Goal: Task Accomplishment & Management: Manage account settings

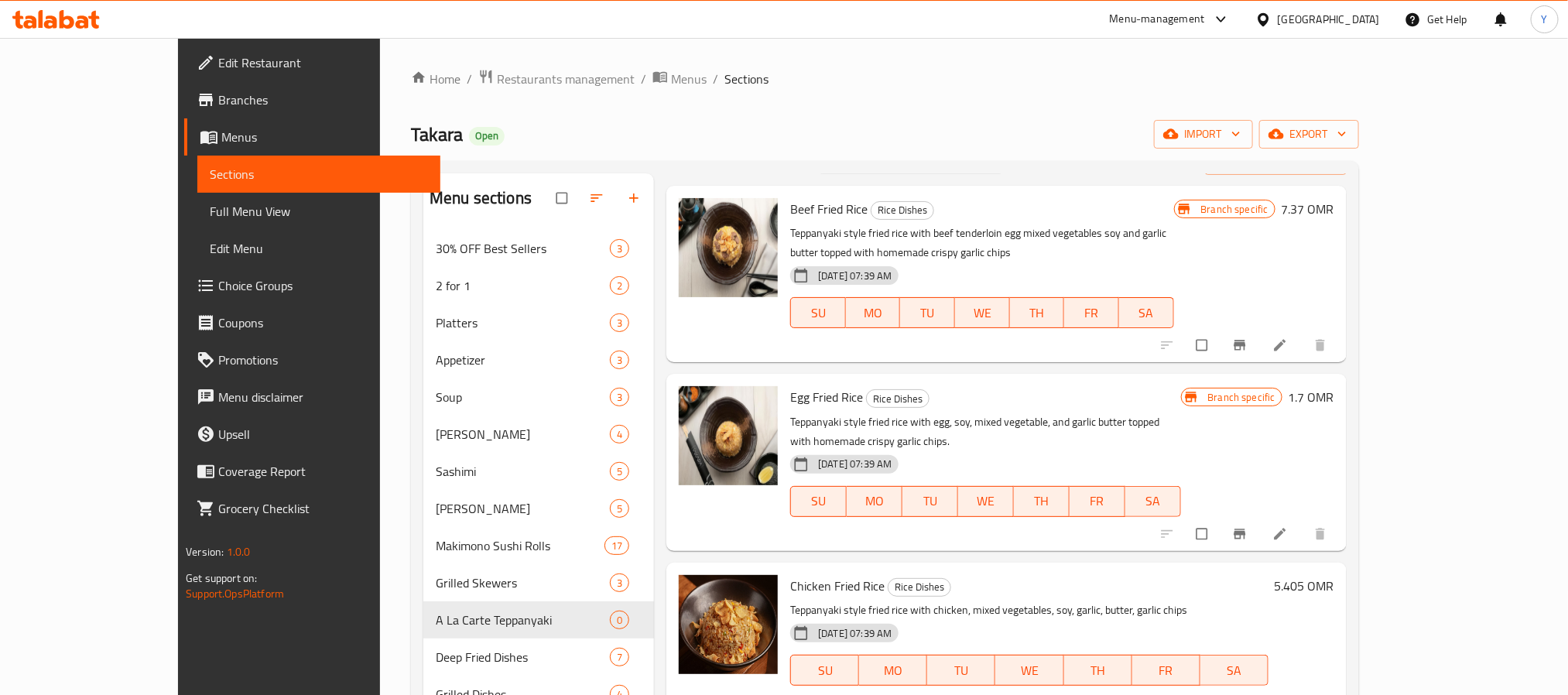
click at [219, 95] on span "Branches" at bounding box center [323, 100] width 209 height 19
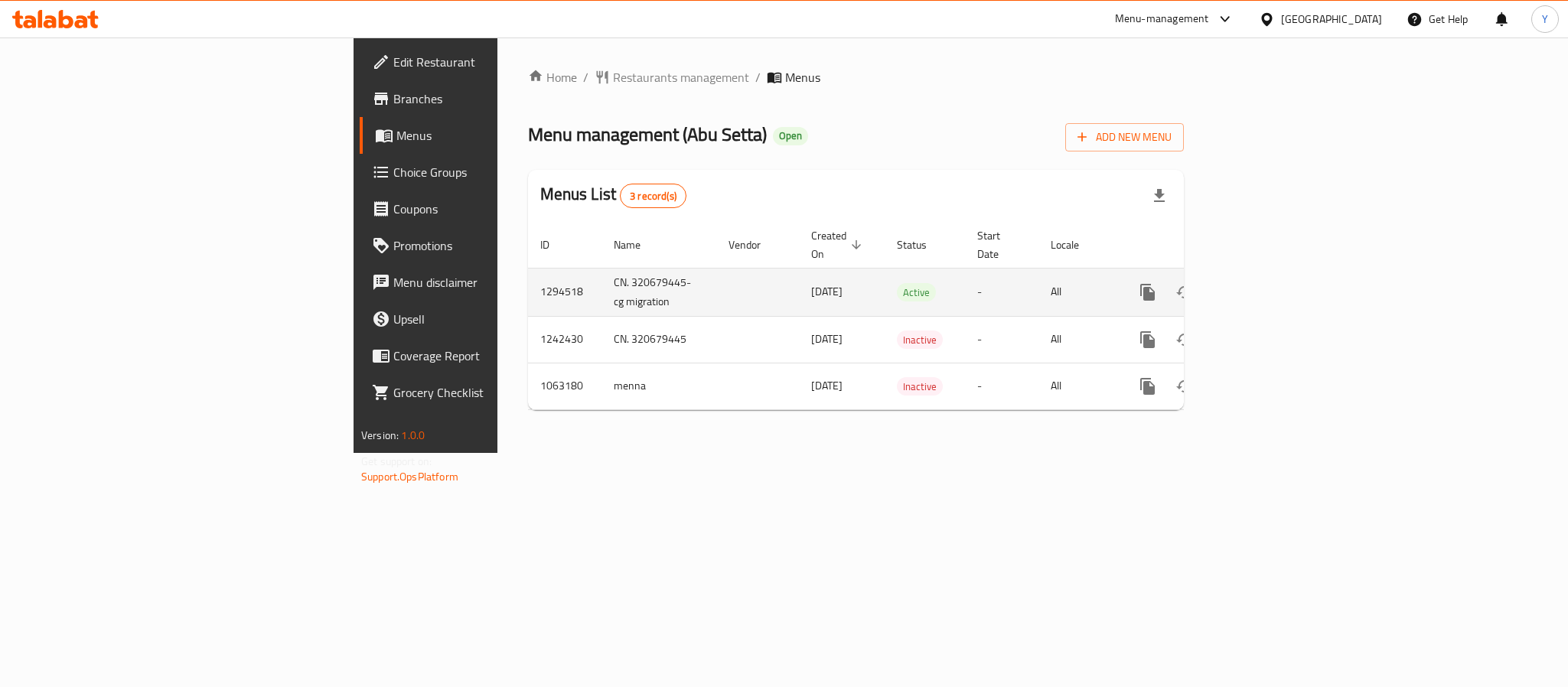
click at [1267, 283] on icon "enhanced table" at bounding box center [1258, 292] width 19 height 19
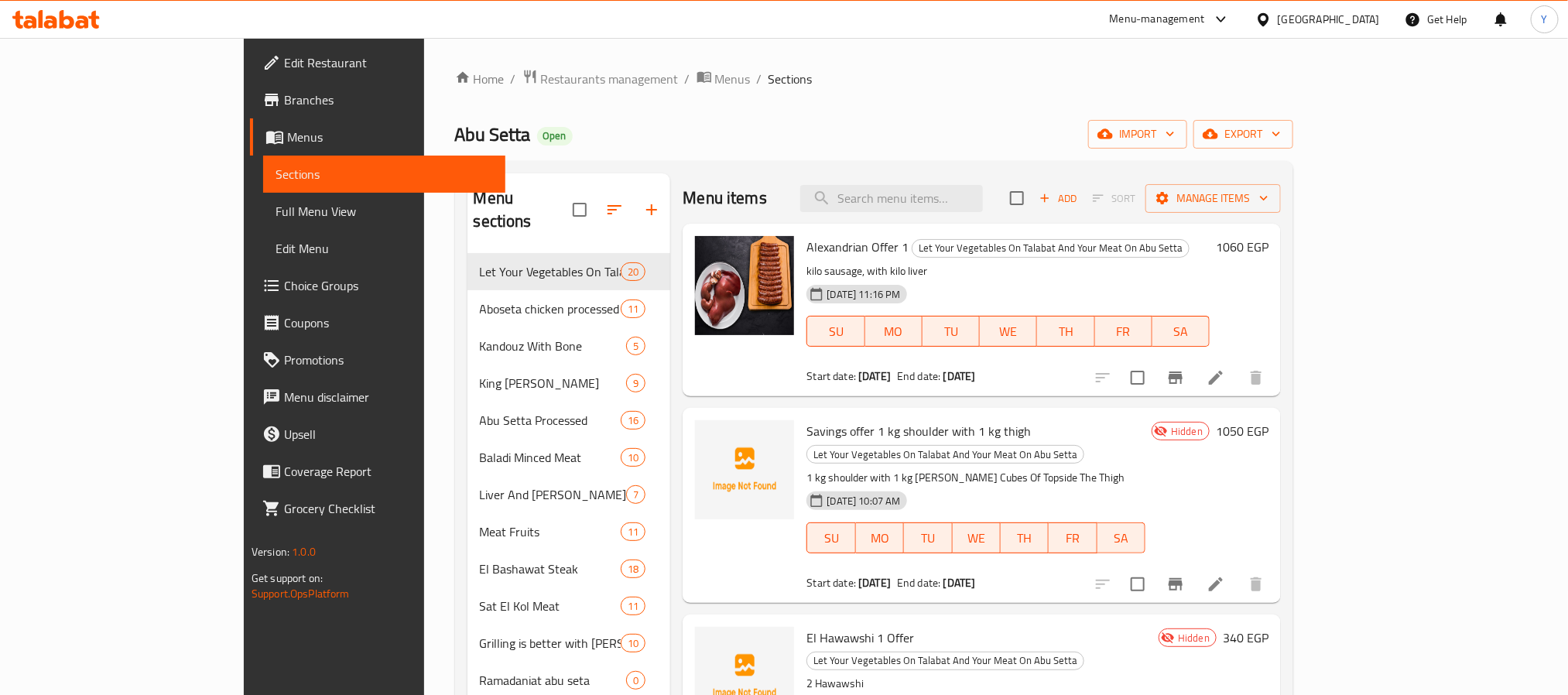
click at [1216, 233] on div "Alexandrian Offer 1 Let Your Vegetables On Talabat And Your Meat On [PERSON_NAM…" at bounding box center [1008, 310] width 415 height 160
click at [983, 186] on input "search" at bounding box center [891, 198] width 183 height 27
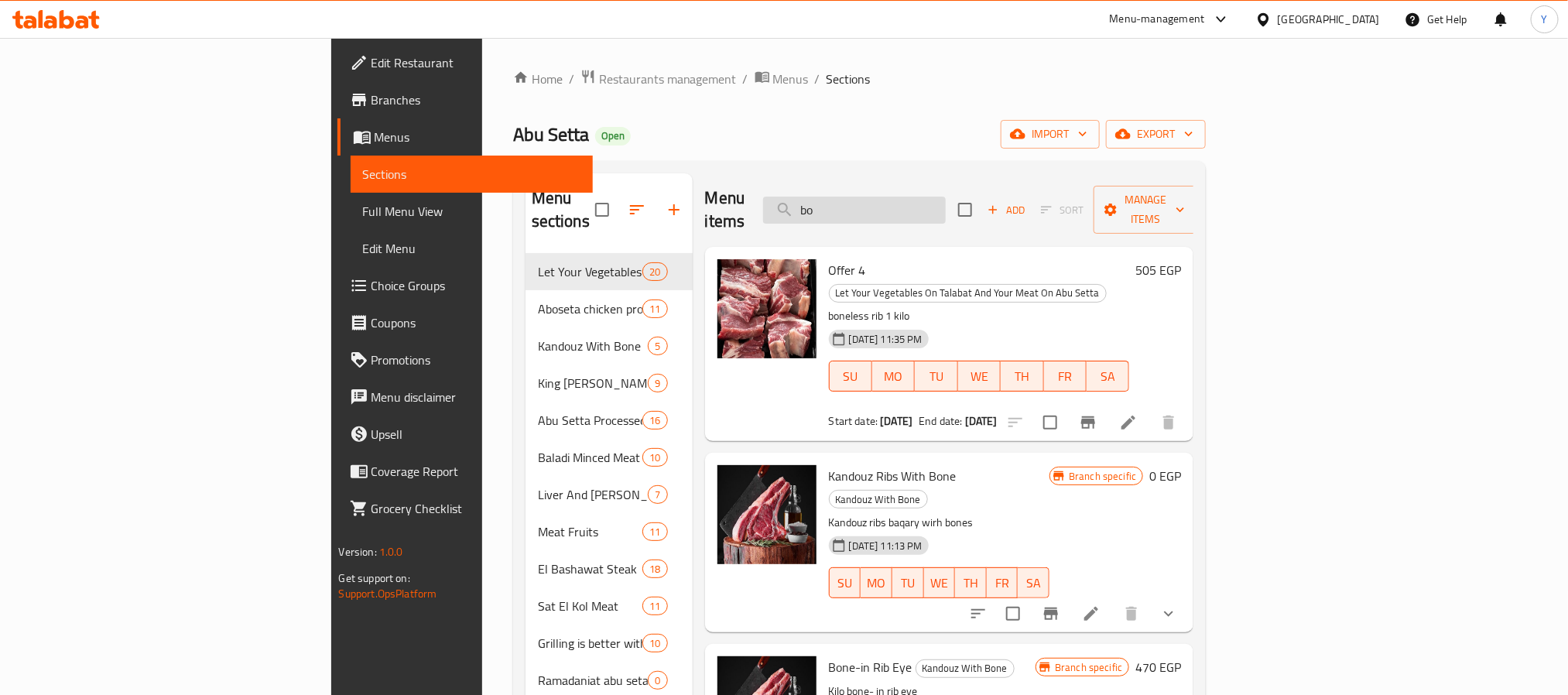
type input "b"
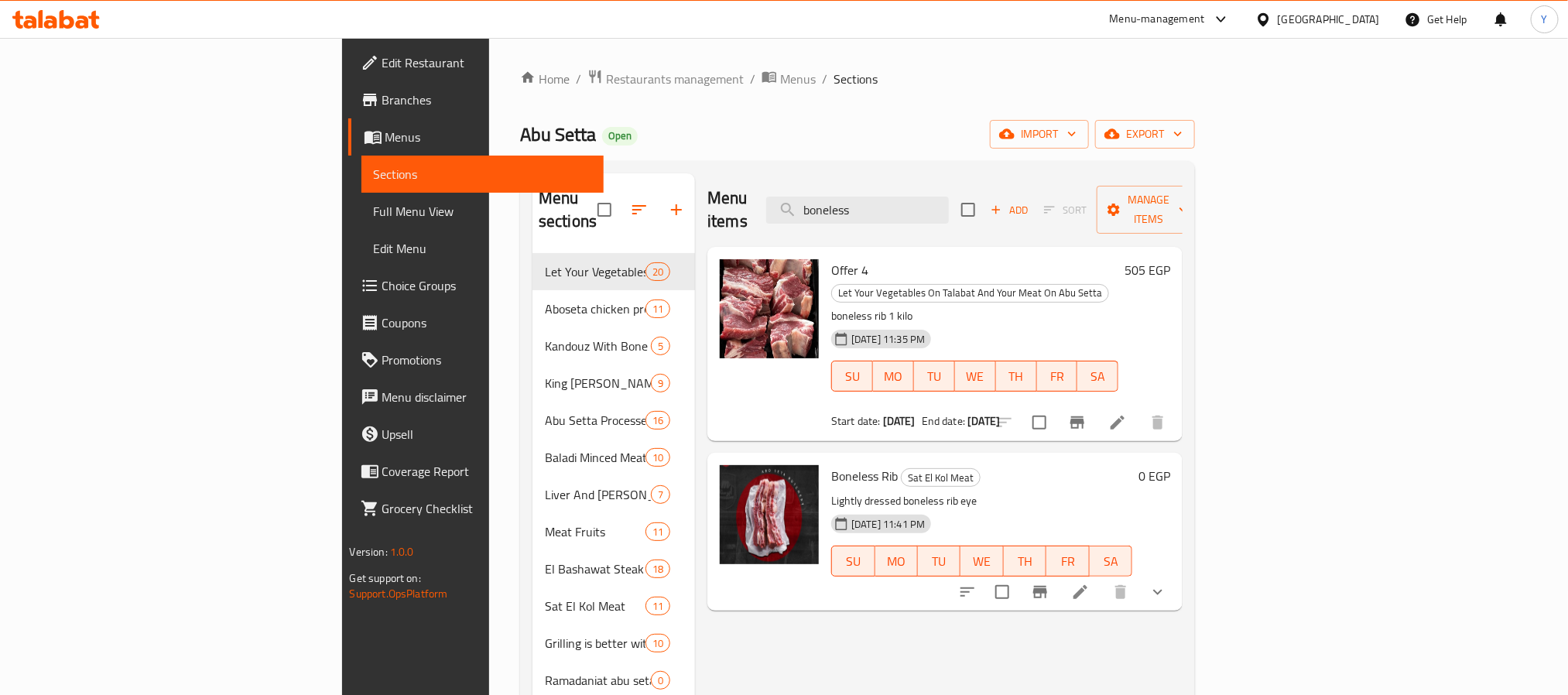
type input "boneless"
click at [1176, 573] on div at bounding box center [1063, 591] width 228 height 37
click at [1088, 585] on icon at bounding box center [1081, 592] width 14 height 14
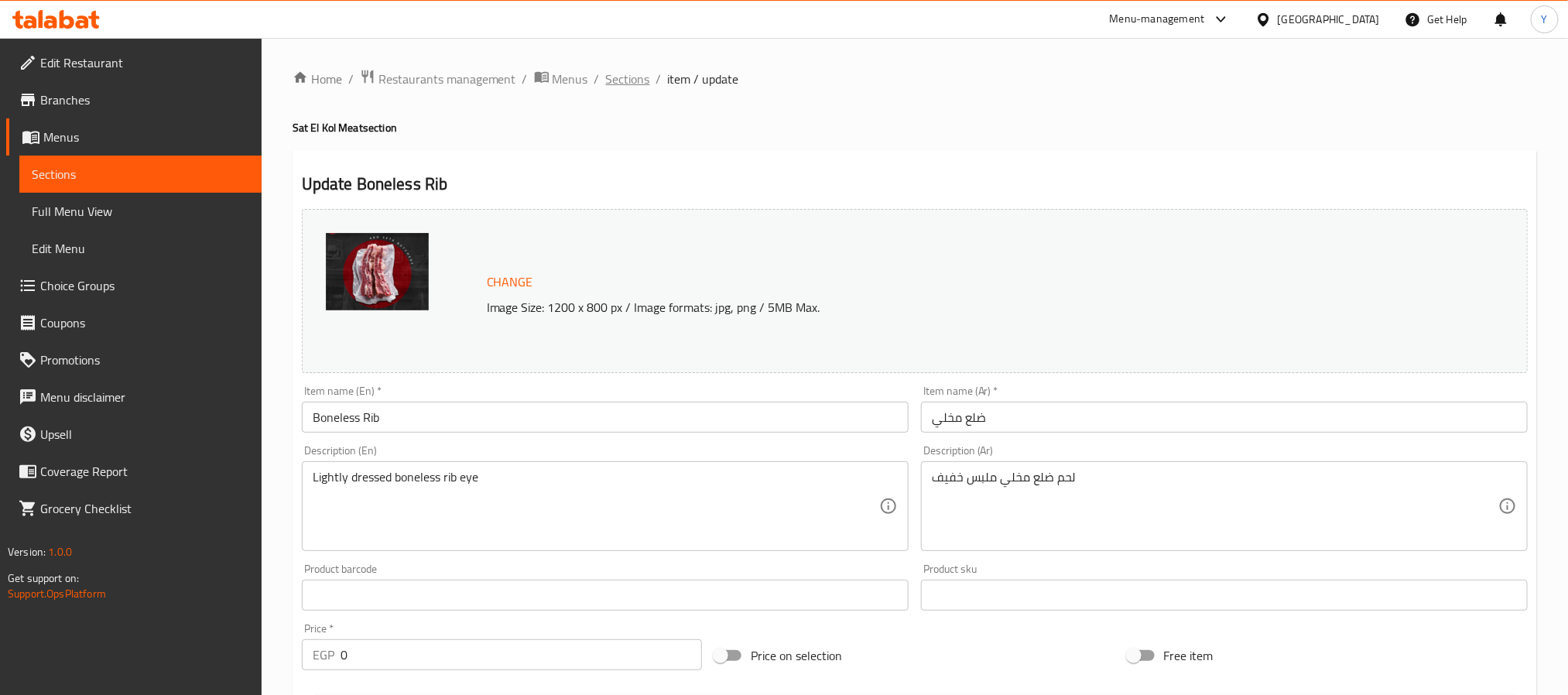
click at [639, 75] on span "Sections" at bounding box center [628, 79] width 44 height 19
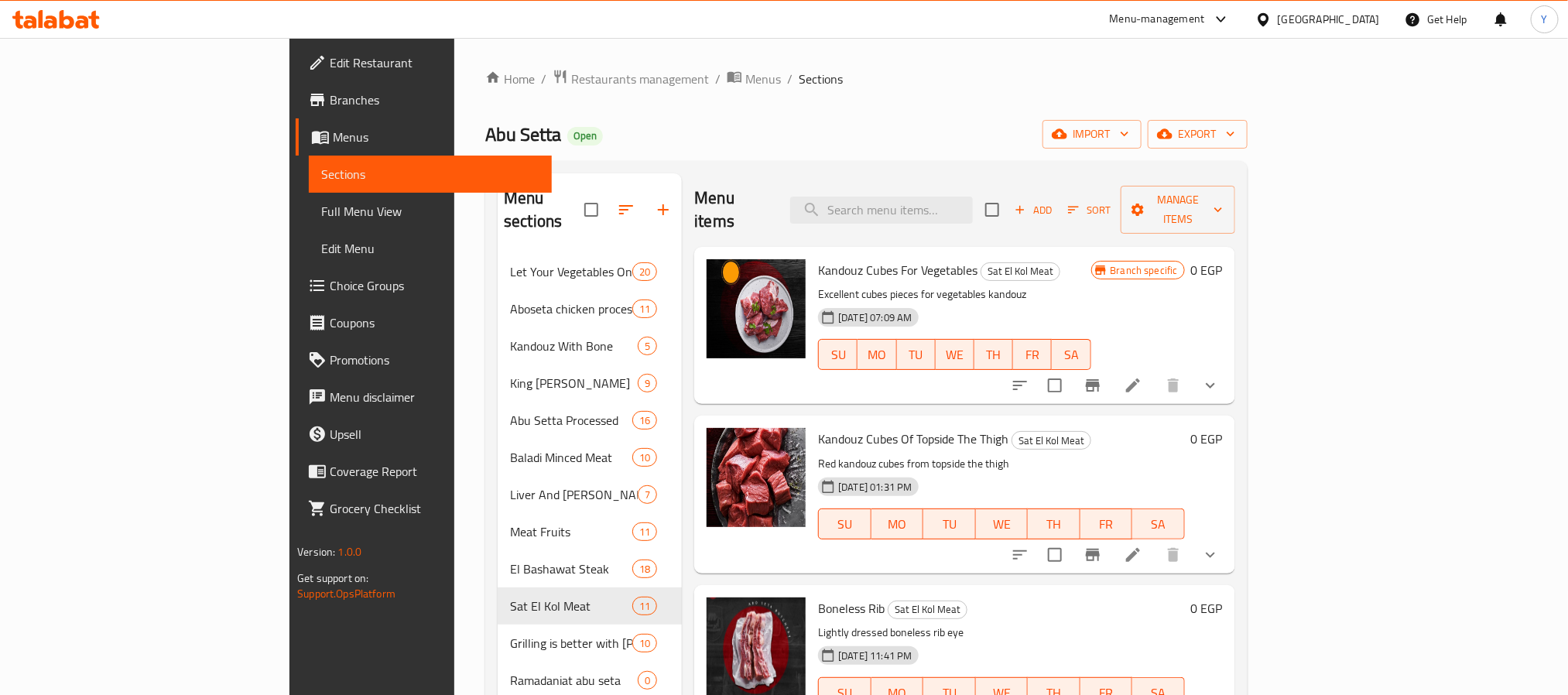
click at [1097, 305] on div "[DATE] 07:09 AM SU MO TU WE TH FR SA" at bounding box center [954, 344] width 285 height 84
click at [965, 209] on input "search" at bounding box center [881, 210] width 183 height 27
paste input "كتف"
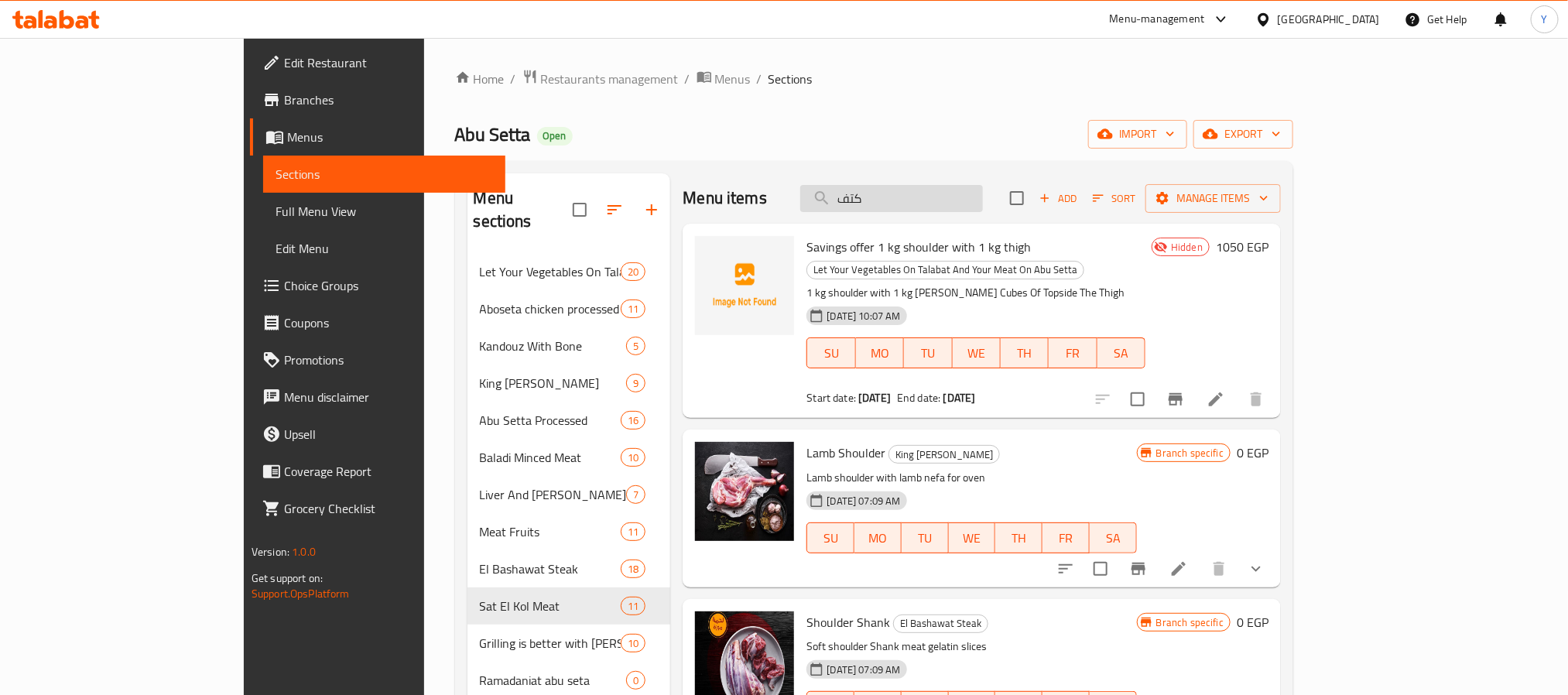
click at [983, 207] on input "كتف" at bounding box center [891, 198] width 183 height 27
paste input "search"
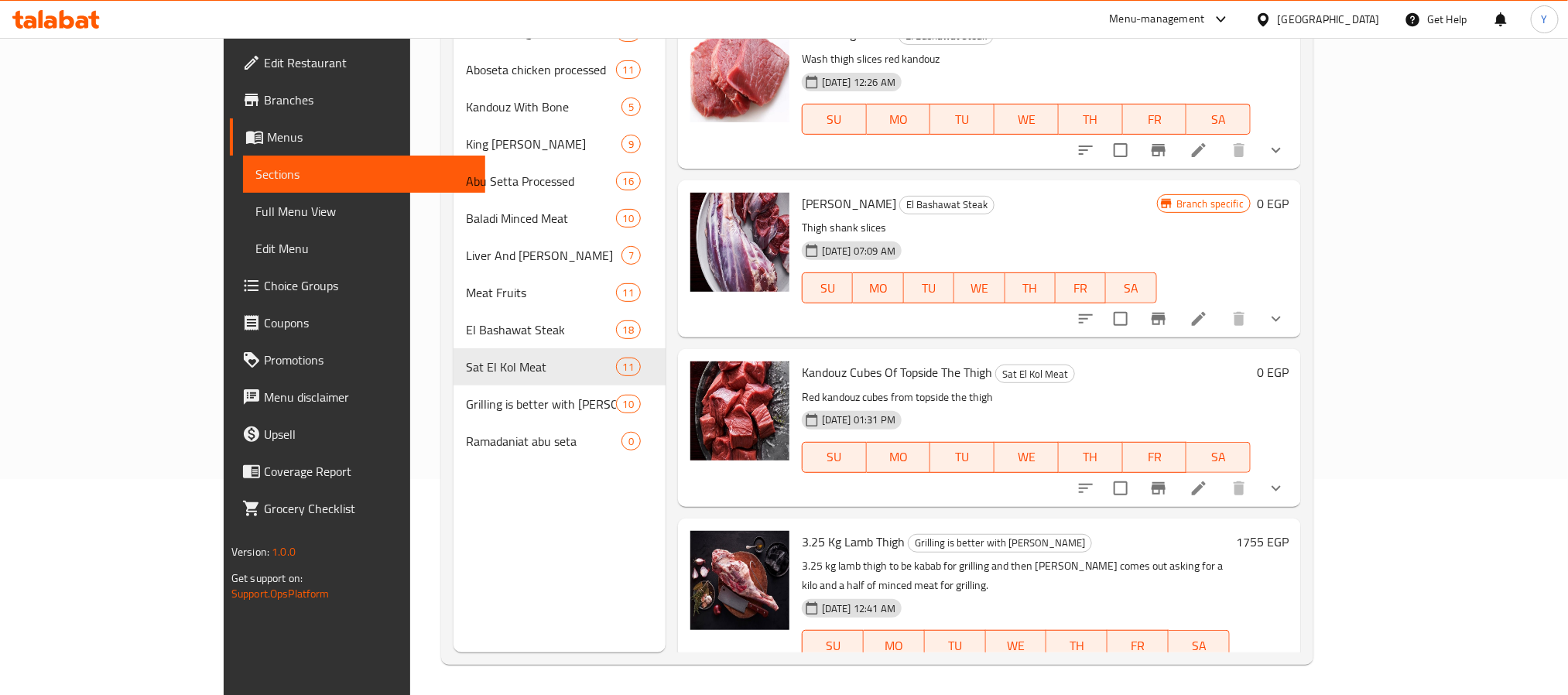
scroll to position [217, 0]
click at [802, 359] on span "Kandouz Cubes Of Topside The Thigh" at bounding box center [897, 370] width 191 height 23
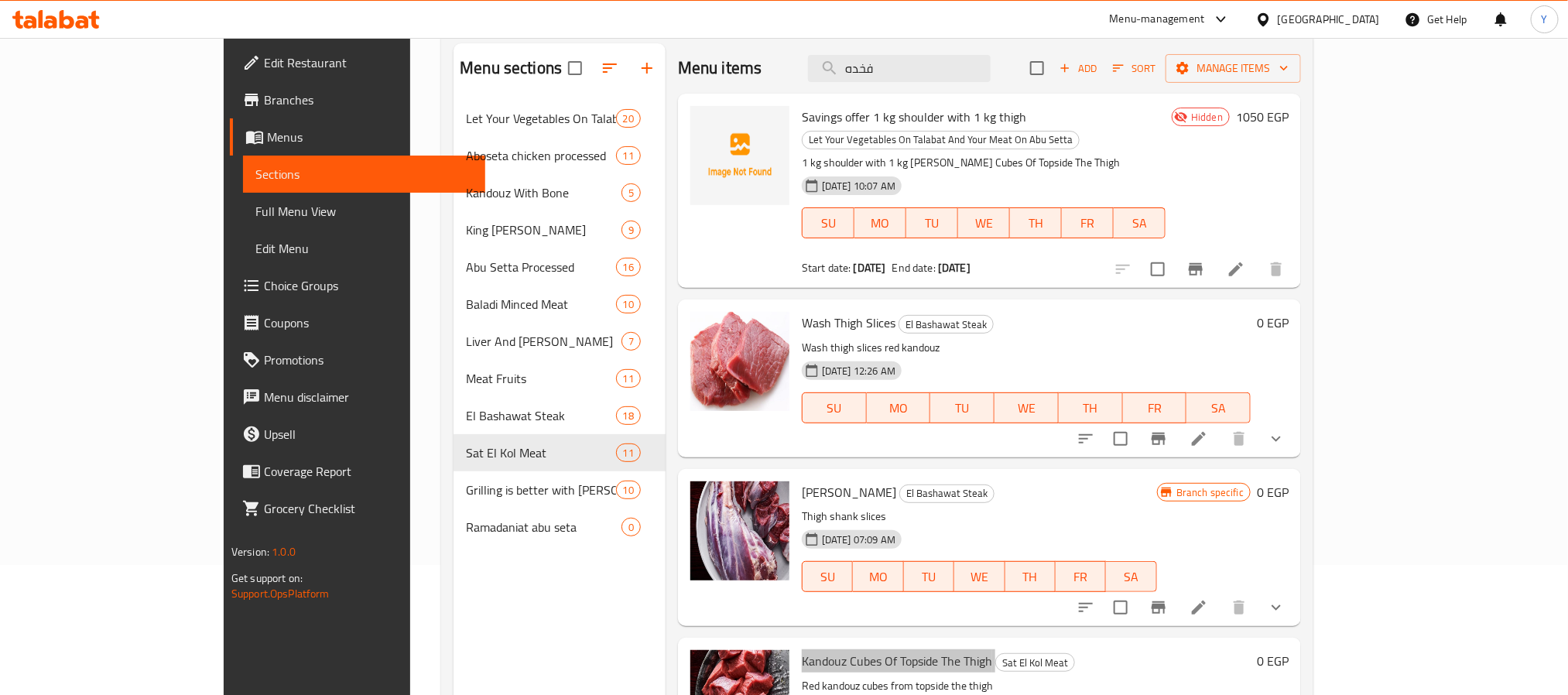
scroll to position [0, 0]
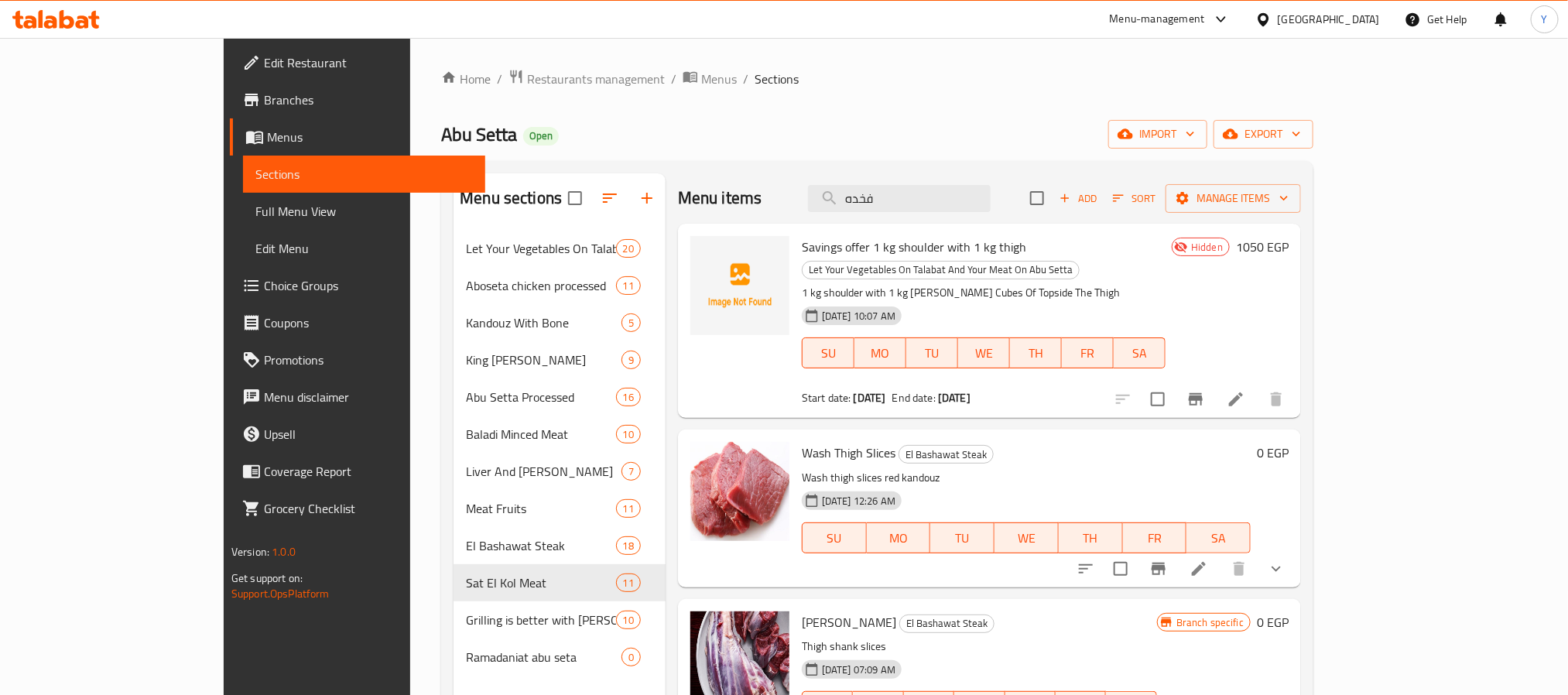
click at [1001, 216] on div "Menu items فخده Add Sort Manage items" at bounding box center [990, 199] width 623 height 50
click at [991, 209] on input "فخده" at bounding box center [899, 198] width 183 height 27
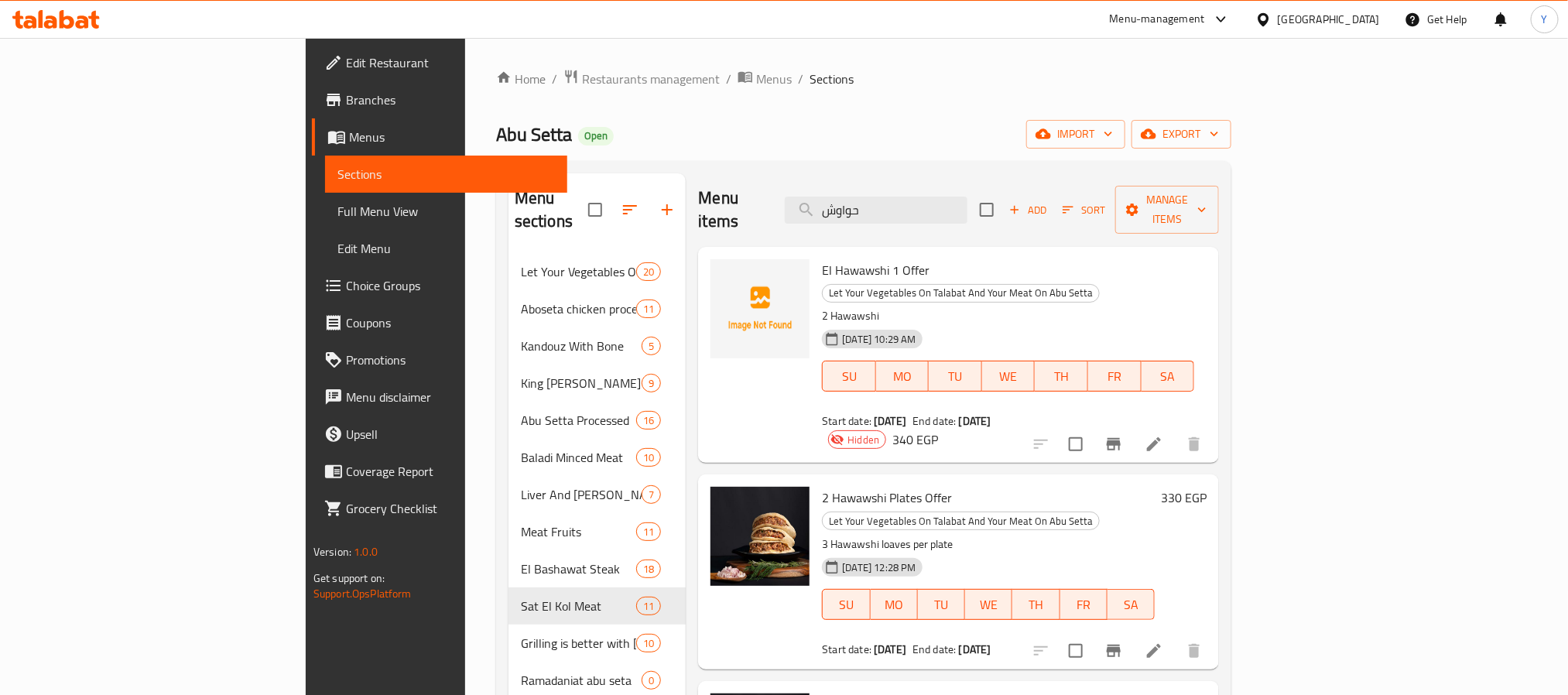
click at [822, 259] on span "El Hawawshi 1 Offer" at bounding box center [876, 270] width 108 height 23
copy span "Hawawshi"
click at [951, 197] on input "حواوش" at bounding box center [876, 210] width 183 height 27
paste input "Hawawshi"
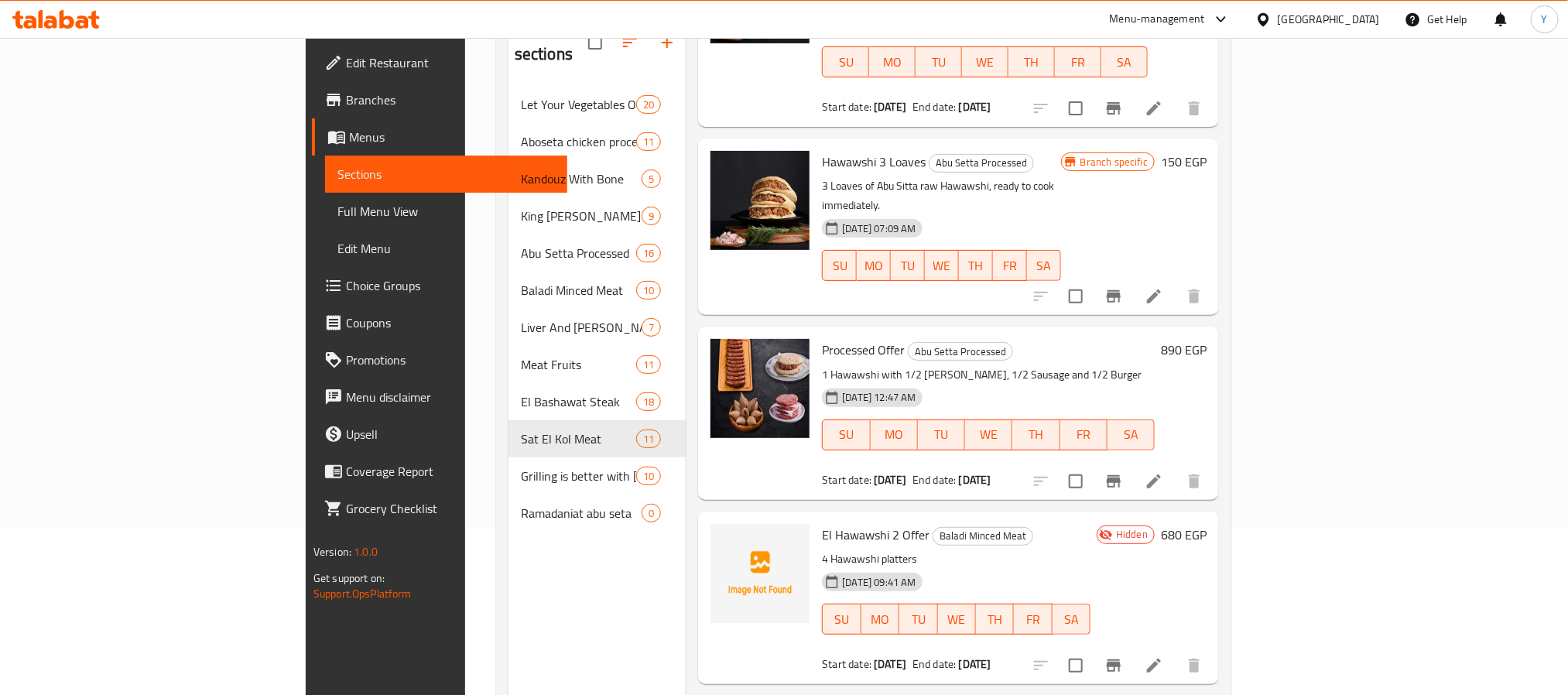
scroll to position [217, 0]
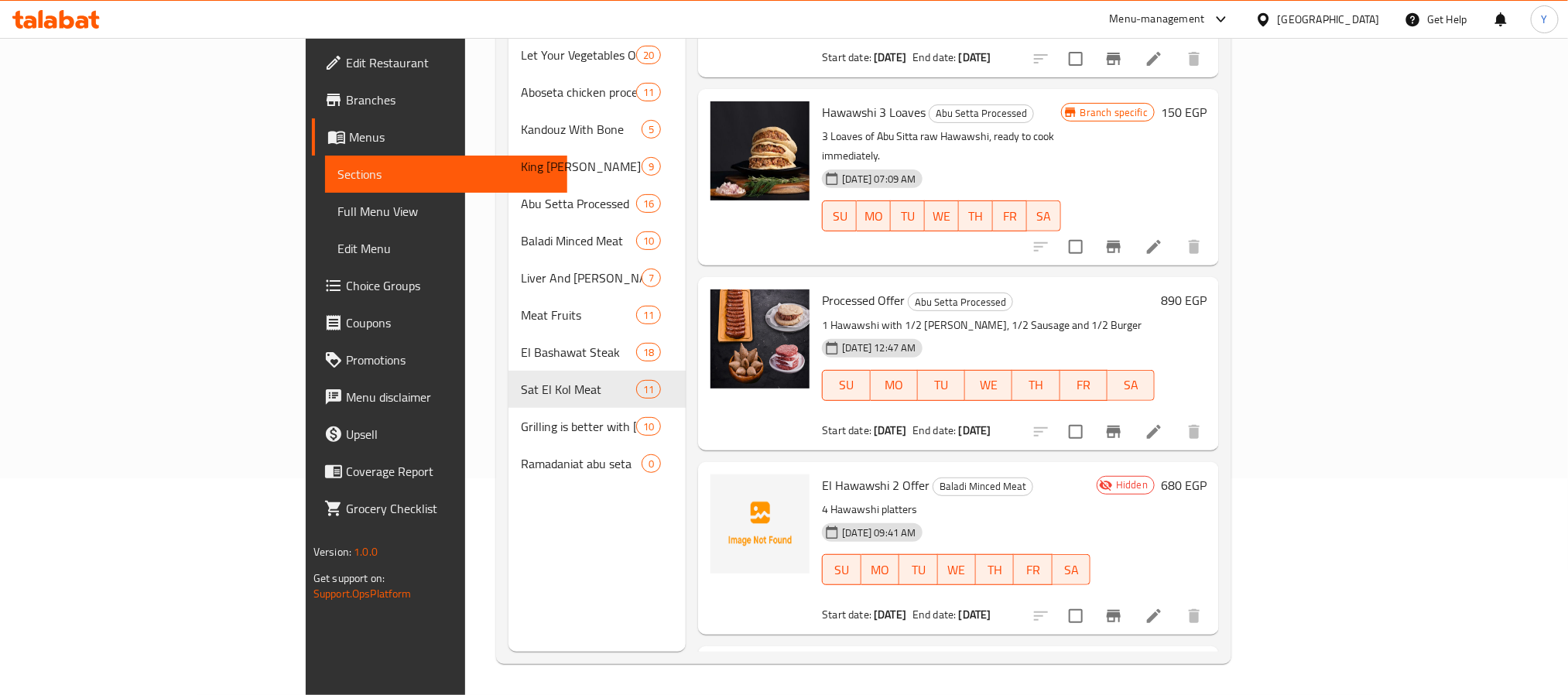
click at [941, 500] on p "4 Hawawshi platters" at bounding box center [956, 509] width 269 height 19
click at [822, 473] on span "El Hawawshi 2 Offer" at bounding box center [876, 484] width 108 height 23
click at [822, 500] on p "4 Hawawshi platters" at bounding box center [956, 509] width 269 height 19
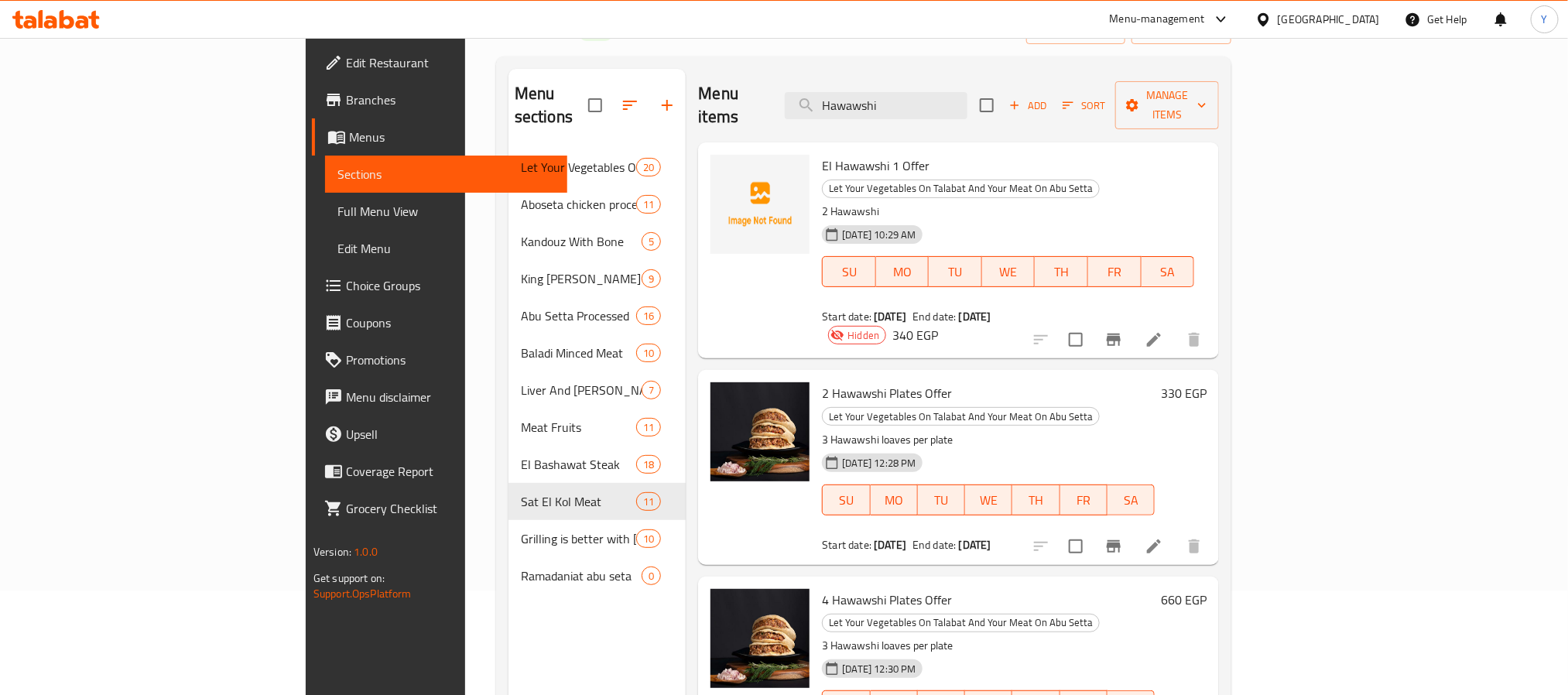
scroll to position [0, 0]
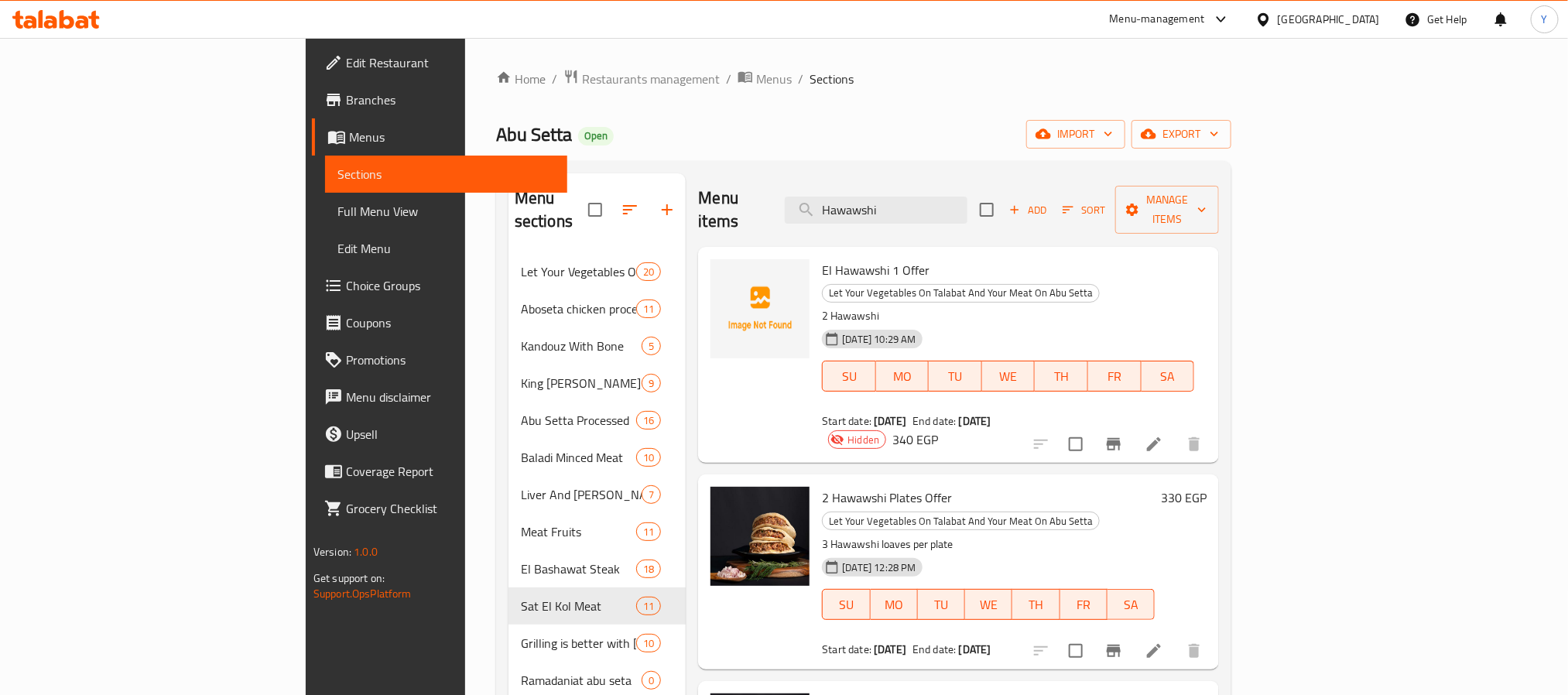
click at [822, 259] on span "El Hawawshi 1 Offer" at bounding box center [876, 270] width 108 height 23
click at [968, 210] on input "Hawawshi" at bounding box center [876, 210] width 183 height 27
click at [968, 209] on input "Hawawshi" at bounding box center [876, 210] width 183 height 27
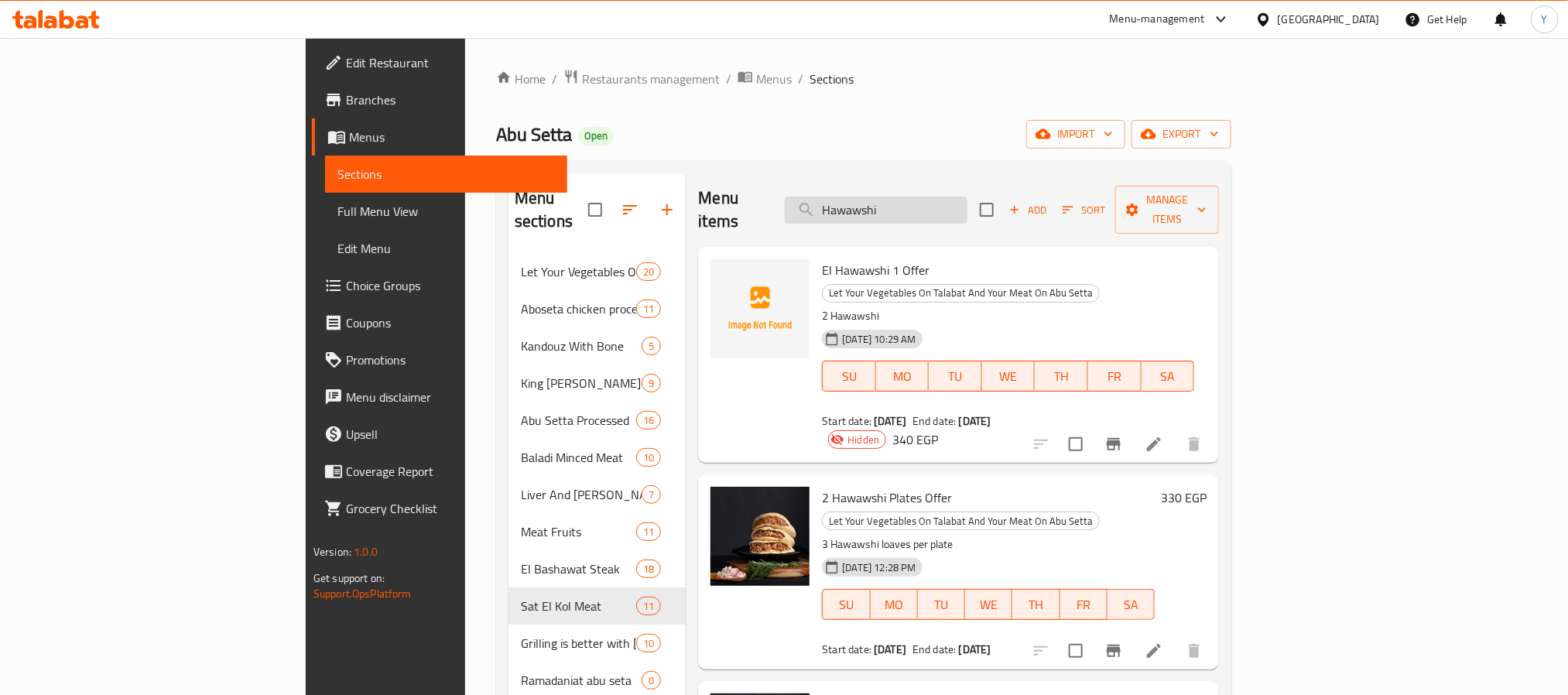
click at [968, 209] on input "Hawawshi" at bounding box center [876, 210] width 183 height 27
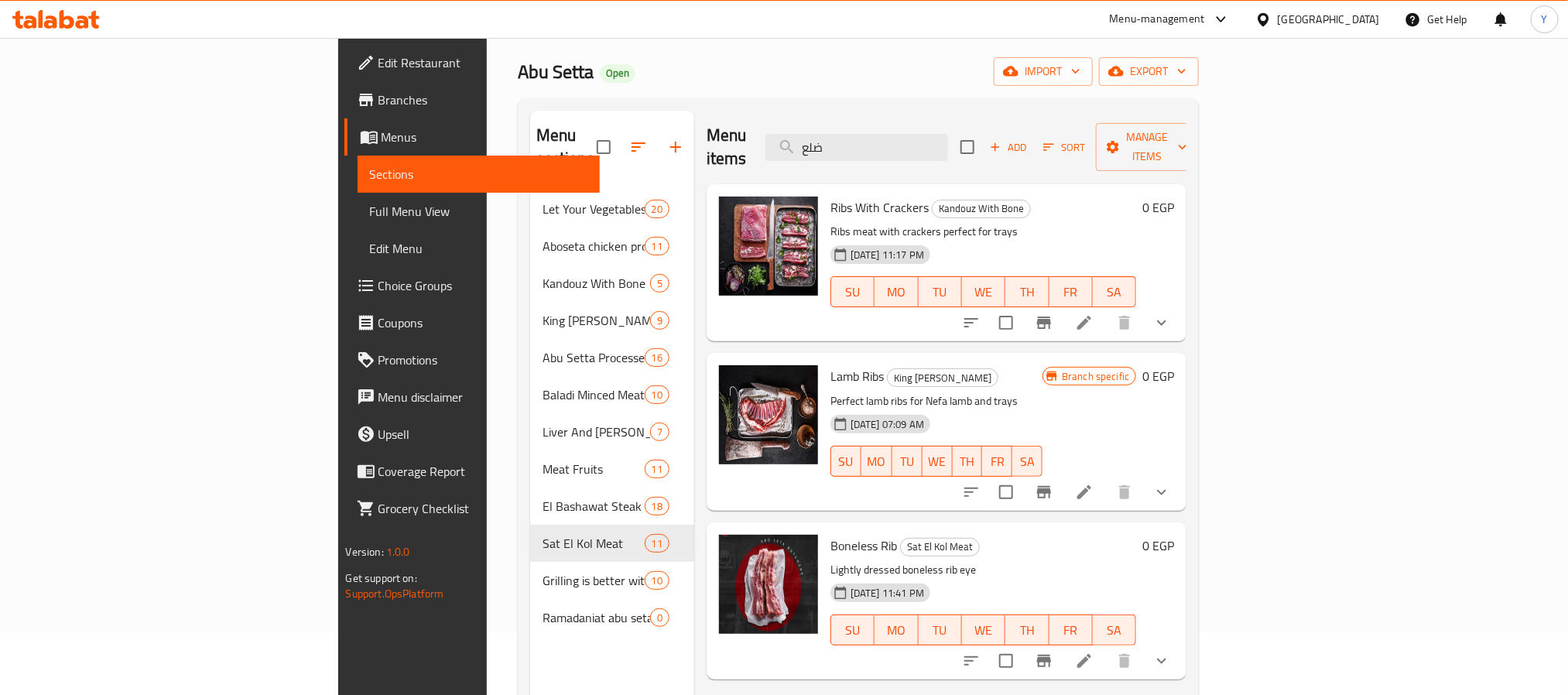
scroll to position [217, 0]
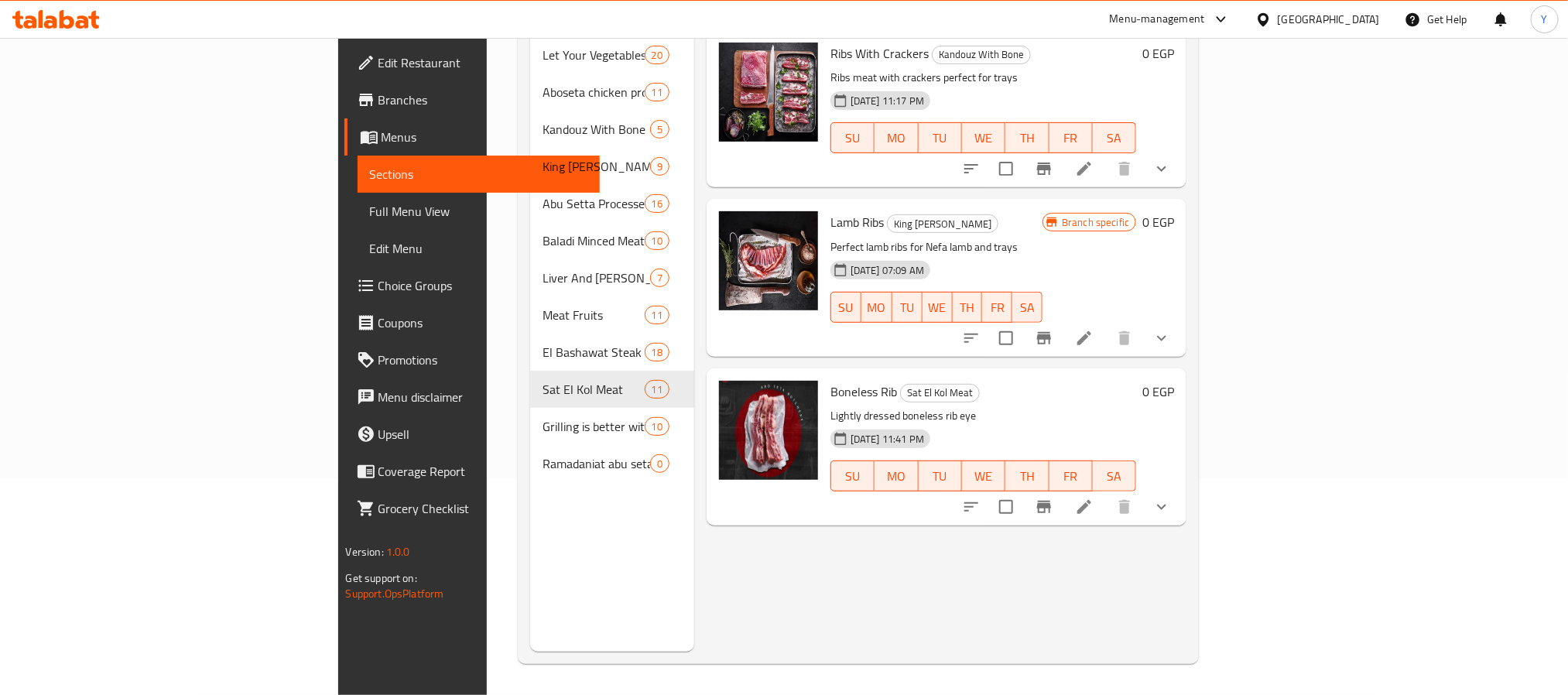
type input "ضلع"
click at [1180, 488] on button "show more" at bounding box center [1162, 506] width 37 height 37
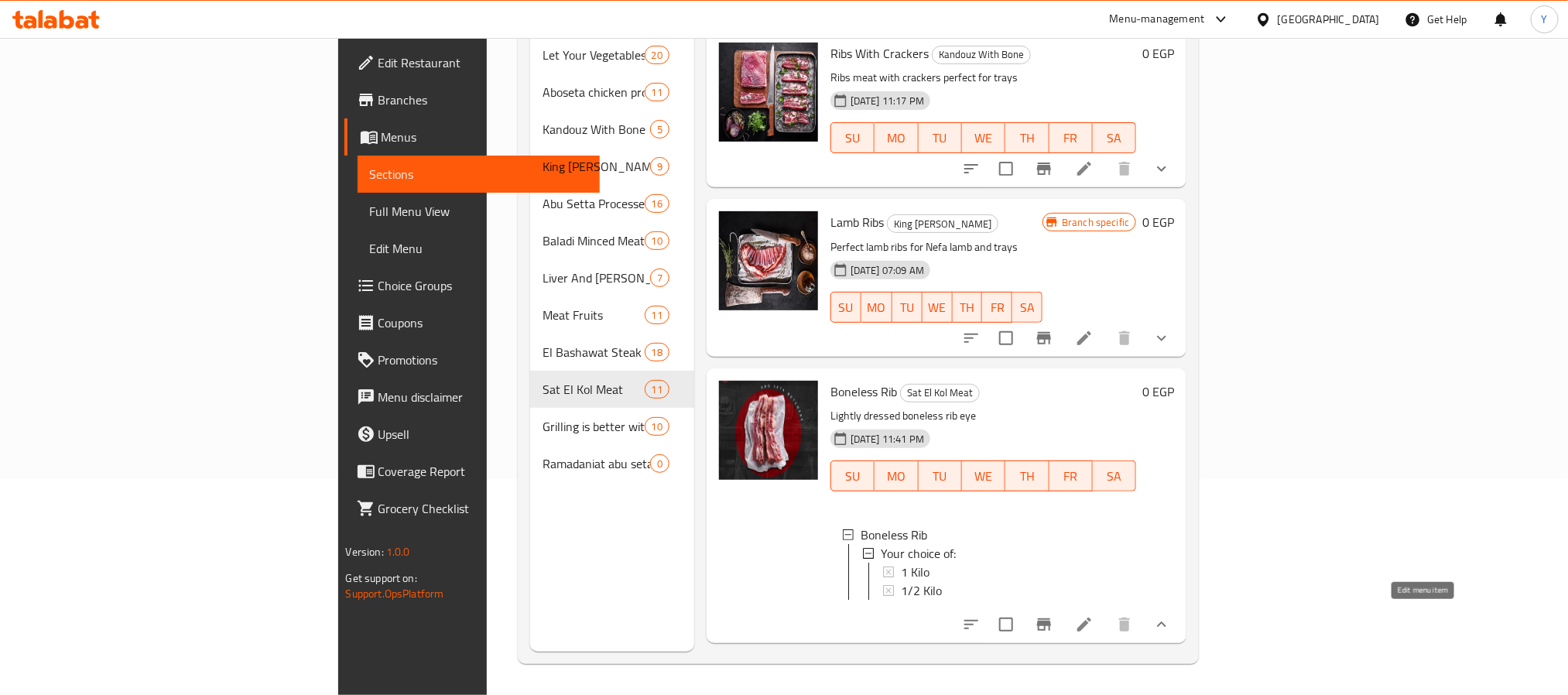
click at [1092, 617] on icon at bounding box center [1085, 624] width 14 height 14
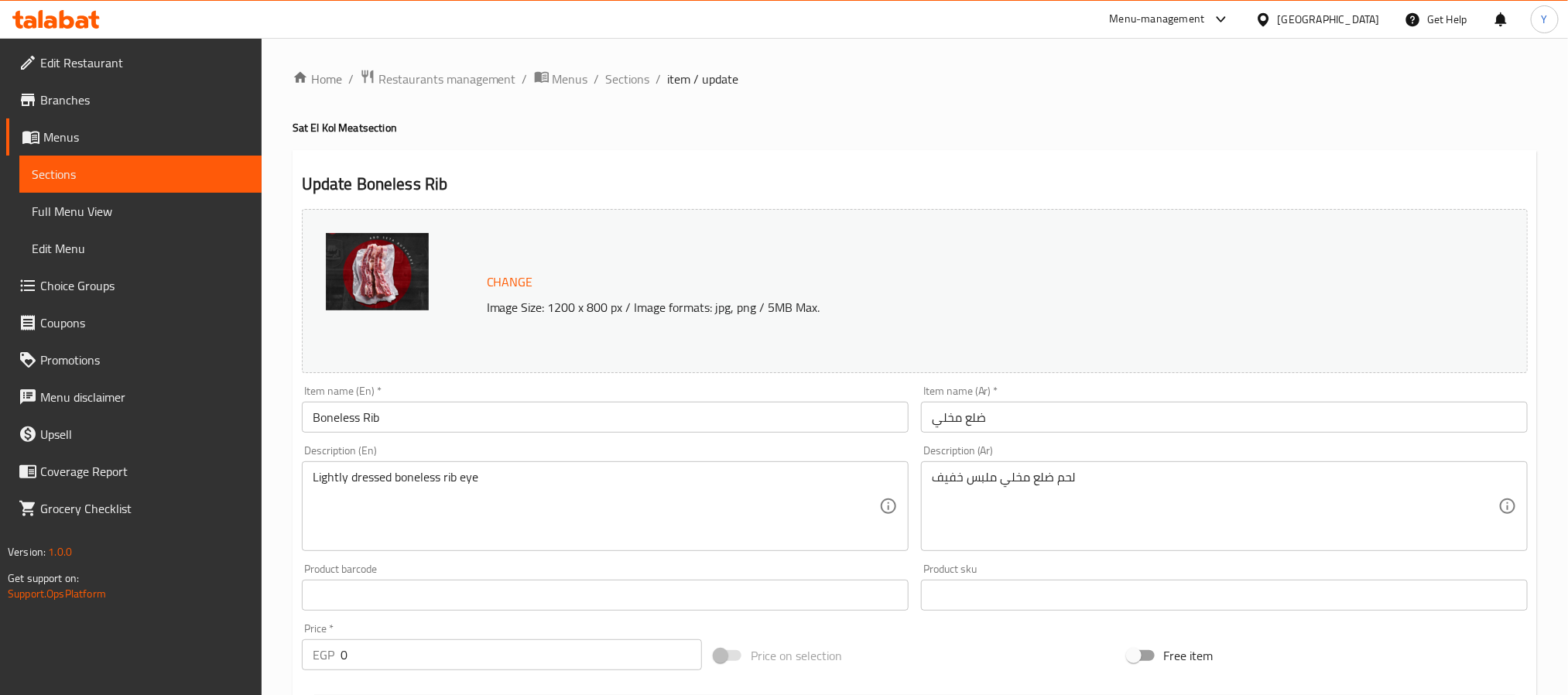
click at [395, 273] on img at bounding box center [377, 272] width 103 height 78
click at [601, 78] on ol "Home / Restaurants management / Menus / Sections / item / update" at bounding box center [915, 79] width 1244 height 20
click at [607, 78] on span "Sections" at bounding box center [628, 79] width 44 height 19
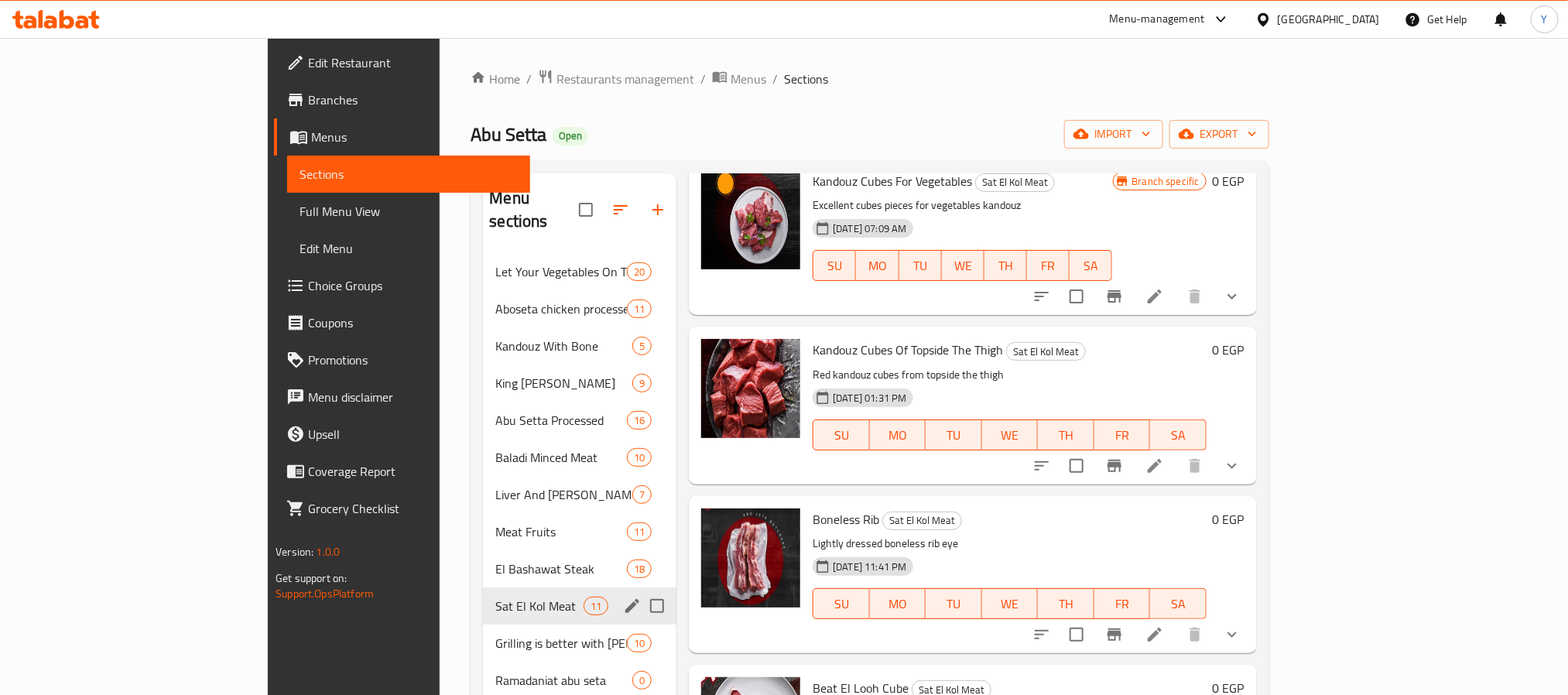
scroll to position [116, 0]
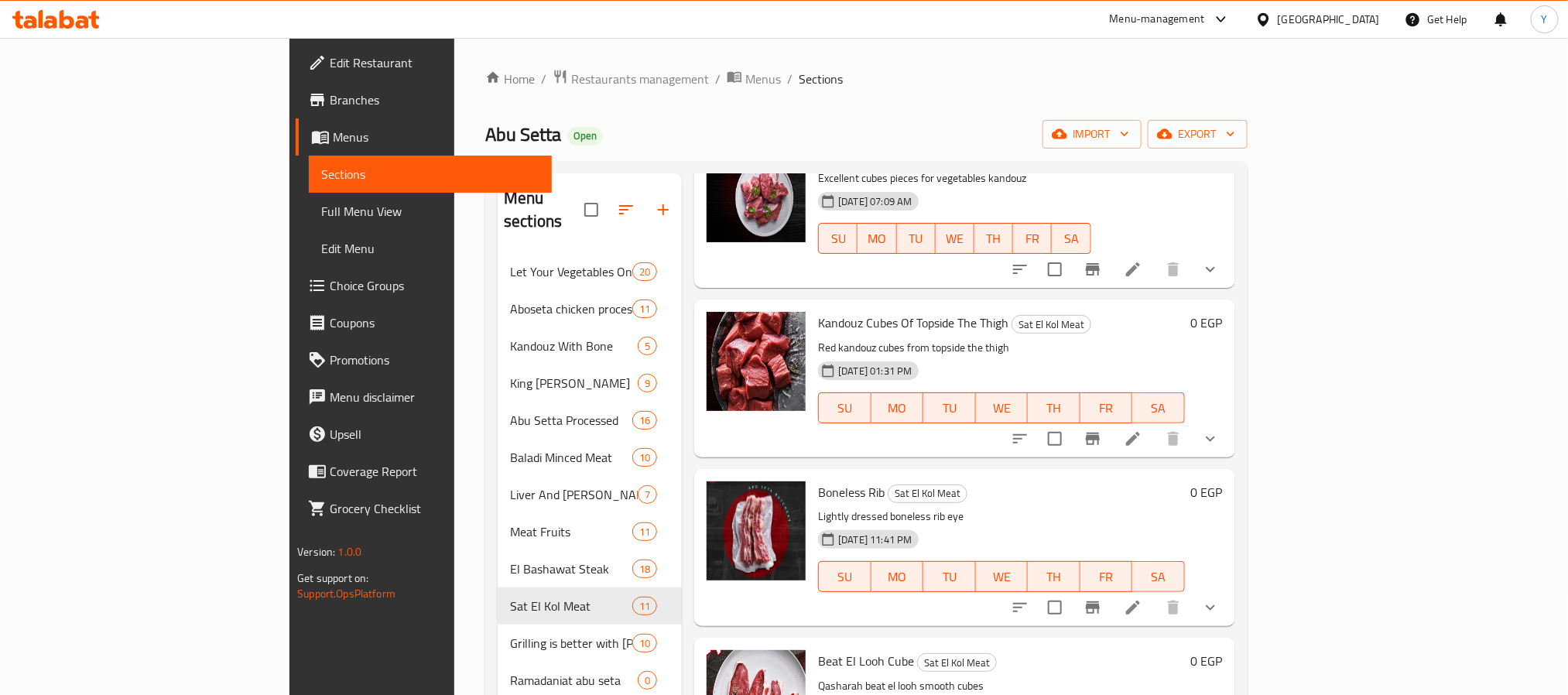
drag, startPoint x: 1484, startPoint y: 574, endPoint x: 1440, endPoint y: 567, distance: 44.6
click at [1219, 598] on icon "show more" at bounding box center [1210, 607] width 19 height 19
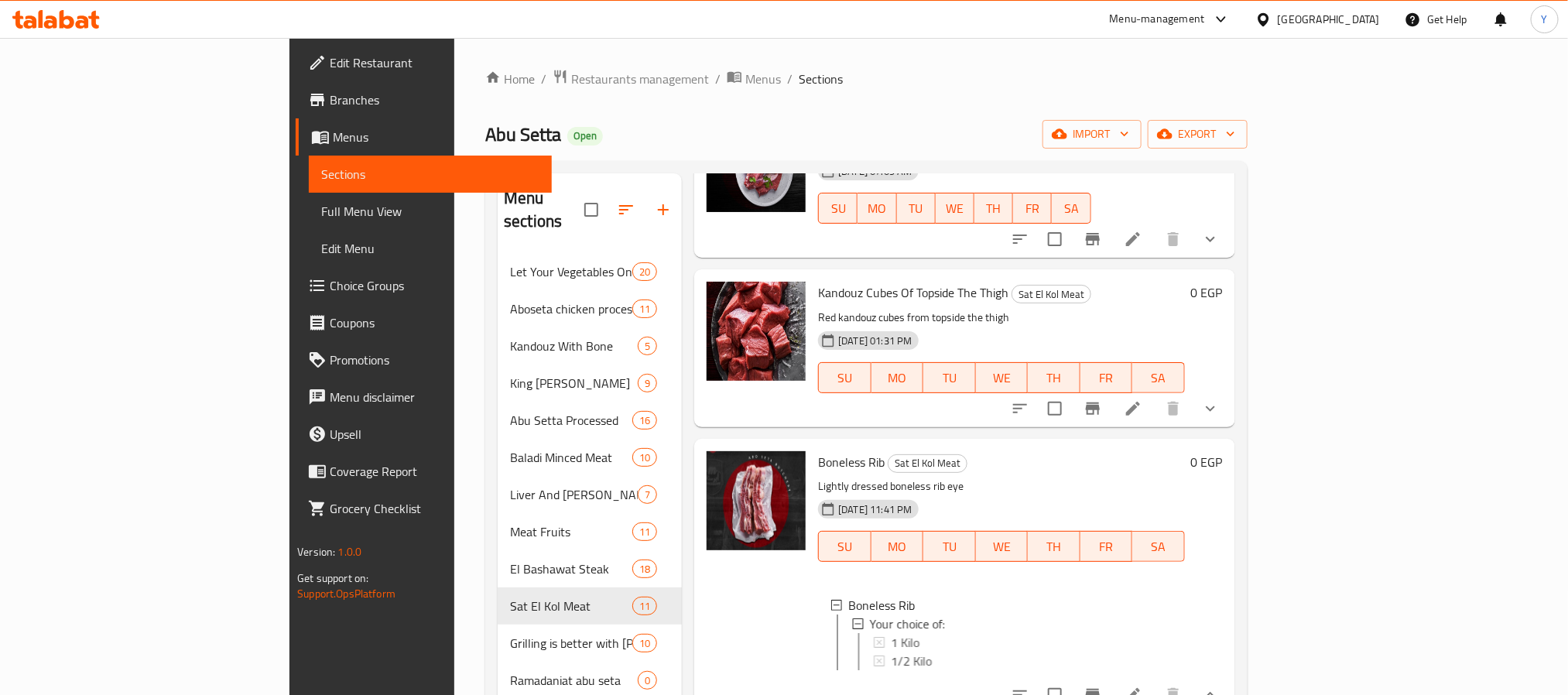
scroll to position [233, 0]
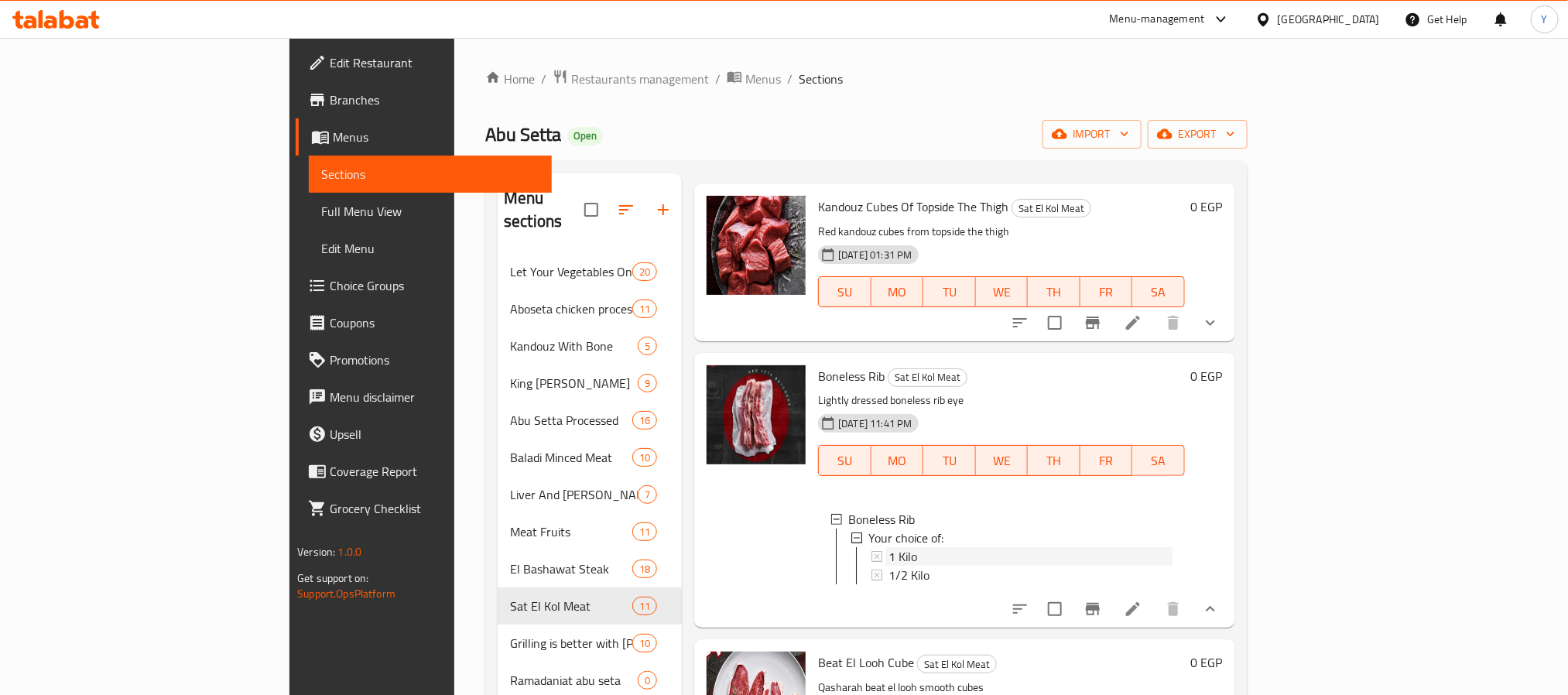
click at [889, 547] on div "1 Kilo" at bounding box center [1031, 556] width 284 height 19
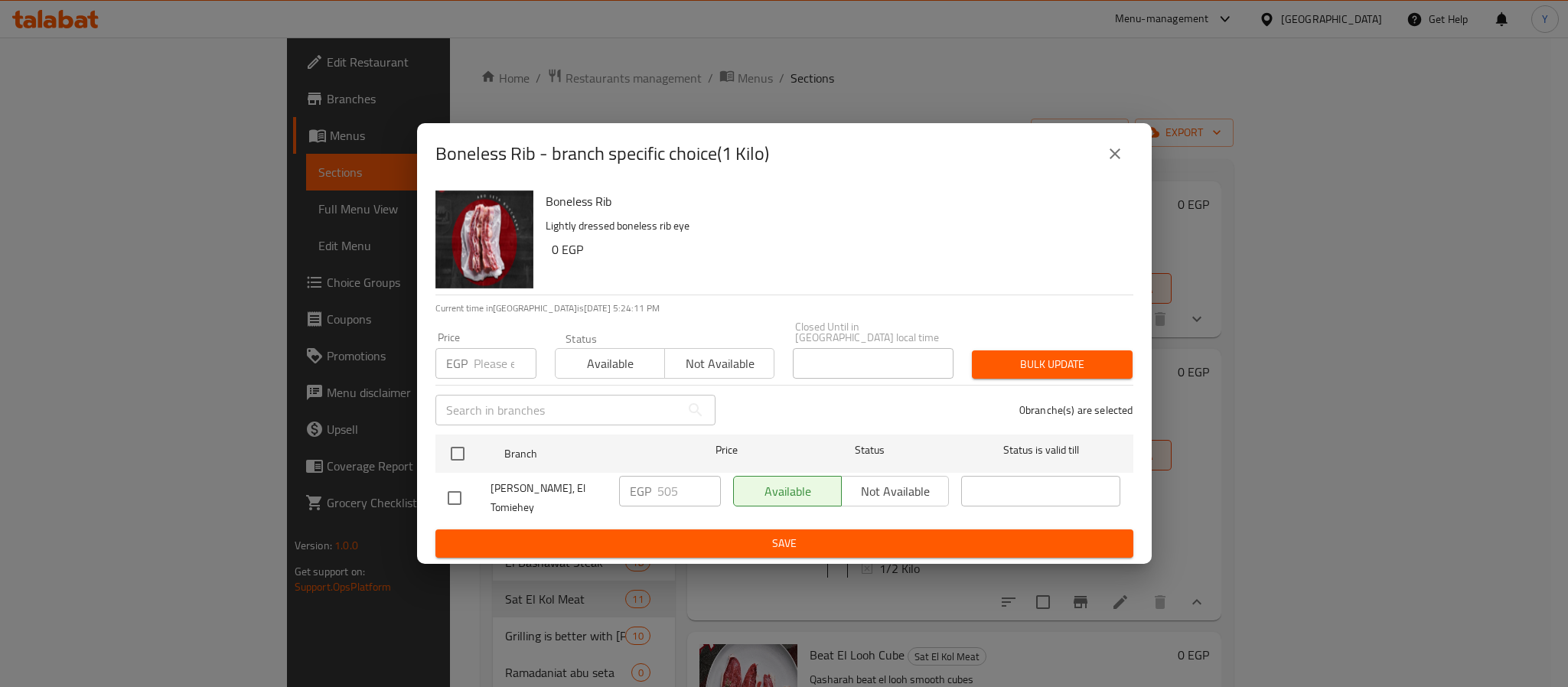
click at [1111, 163] on icon "close" at bounding box center [1115, 153] width 19 height 19
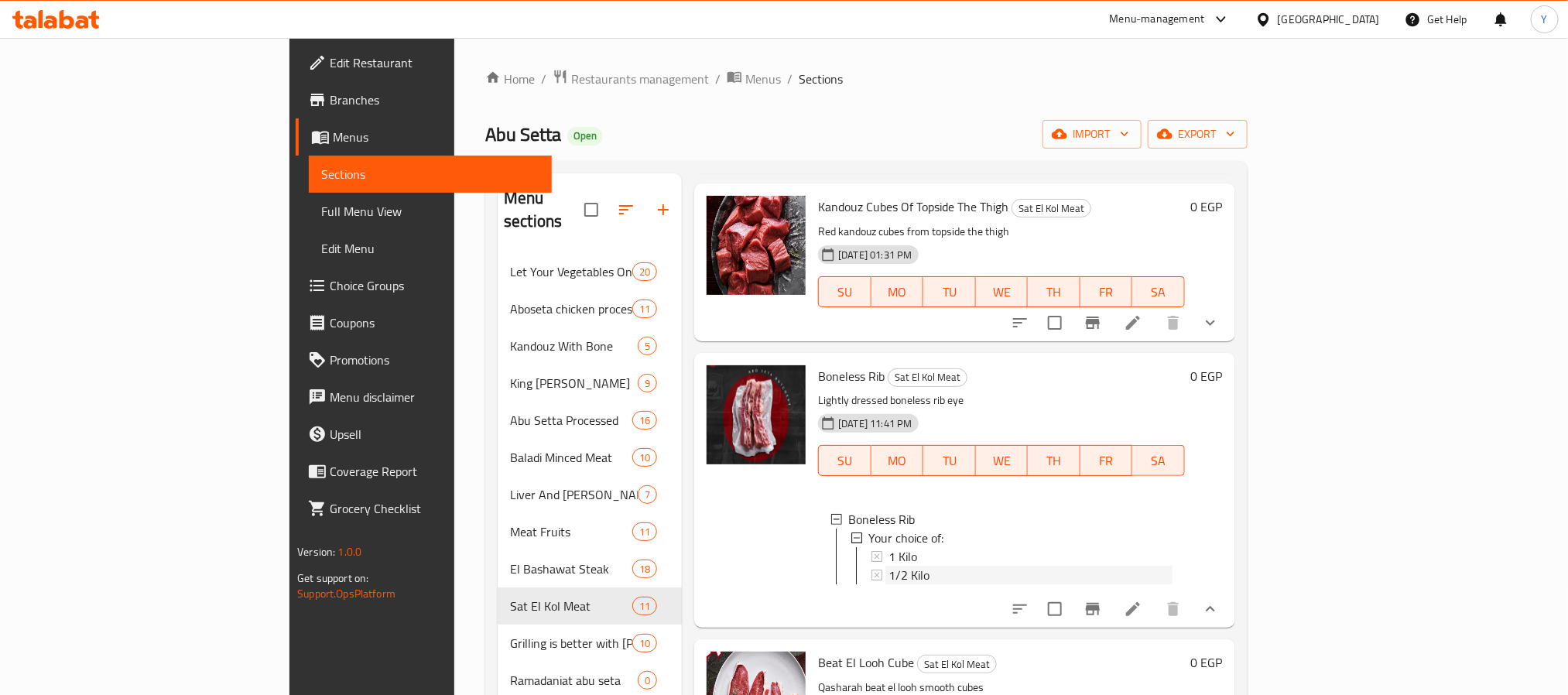
click at [889, 566] on div "1/2 Kilo" at bounding box center [1031, 575] width 284 height 19
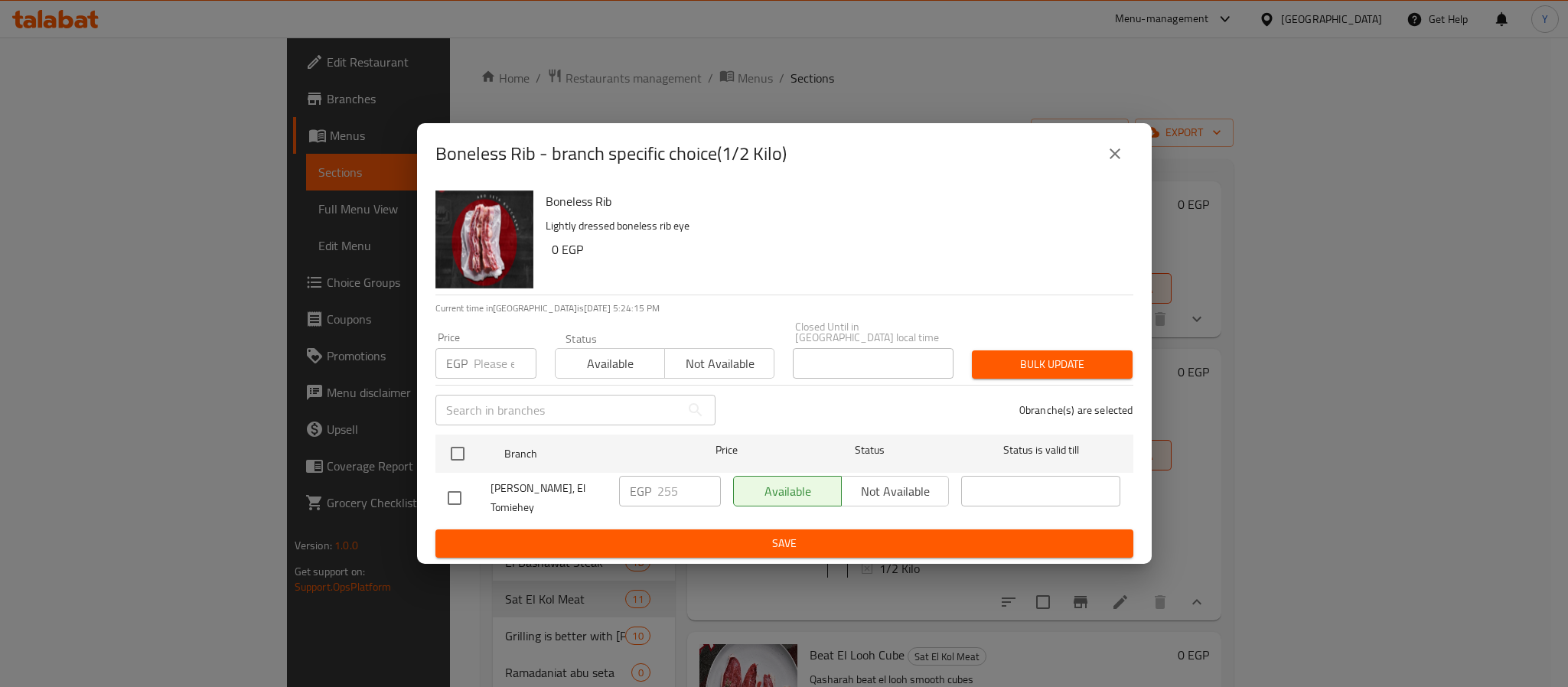
click at [1123, 163] on icon "close" at bounding box center [1115, 153] width 19 height 19
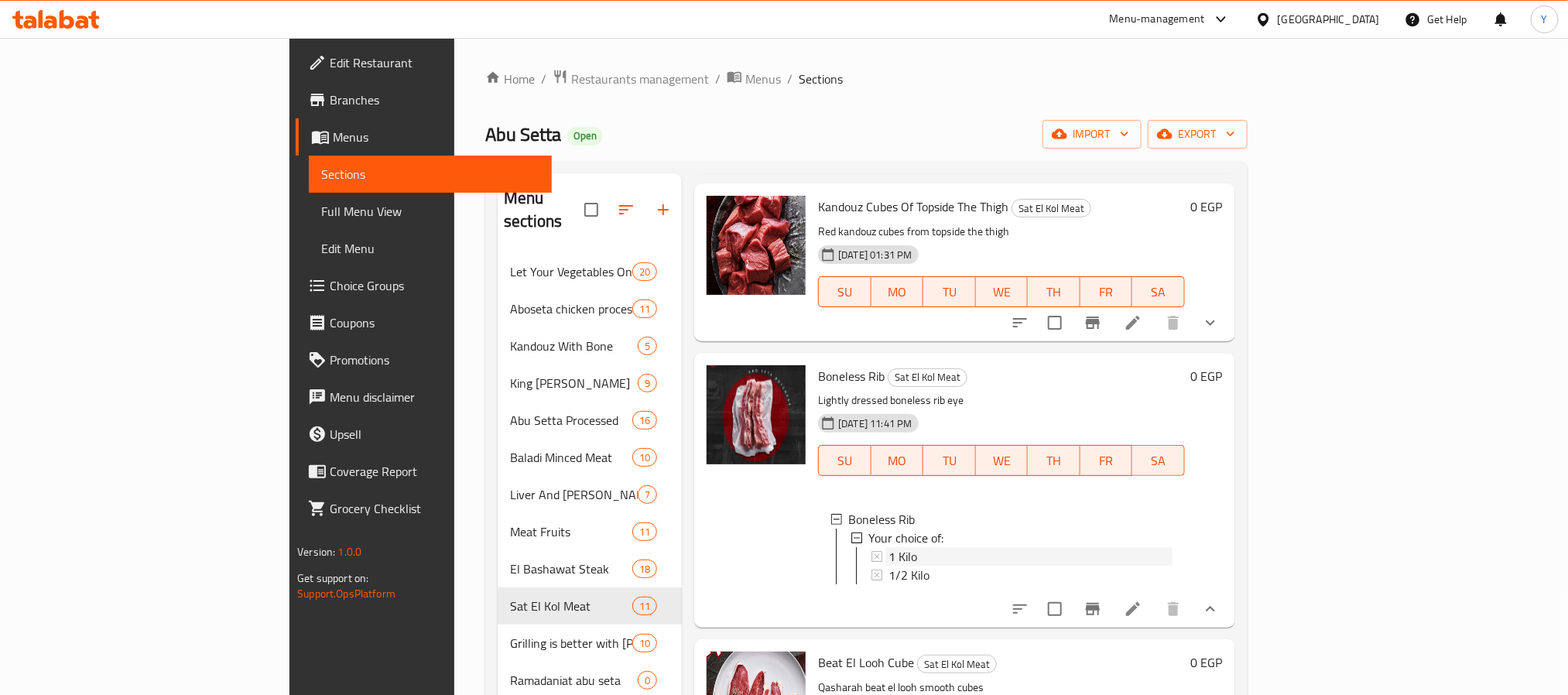
click at [909, 547] on div "1 Kilo" at bounding box center [1031, 556] width 284 height 19
click at [889, 566] on span "1/2 Kilo" at bounding box center [909, 575] width 41 height 19
click at [818, 364] on span "Boneless Rib" at bounding box center [851, 375] width 67 height 23
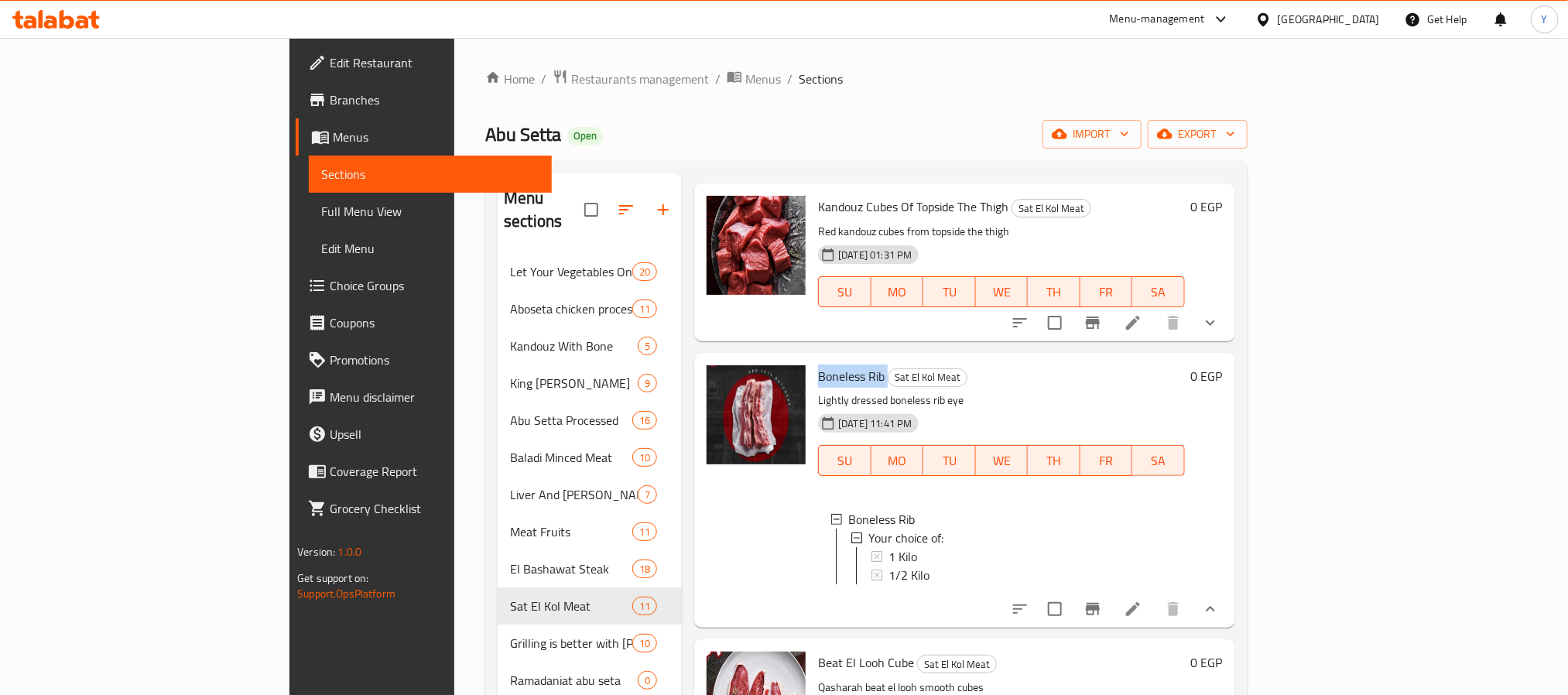
click at [818, 364] on span "Boneless Rib" at bounding box center [851, 375] width 67 height 23
copy h6 "Boneless Rib"
click at [290, 673] on div "Edit Restaurant Branches Menus Sections Full Menu View Edit Menu Choice Groups …" at bounding box center [420, 385] width 262 height 695
